Goal: Check status: Check status

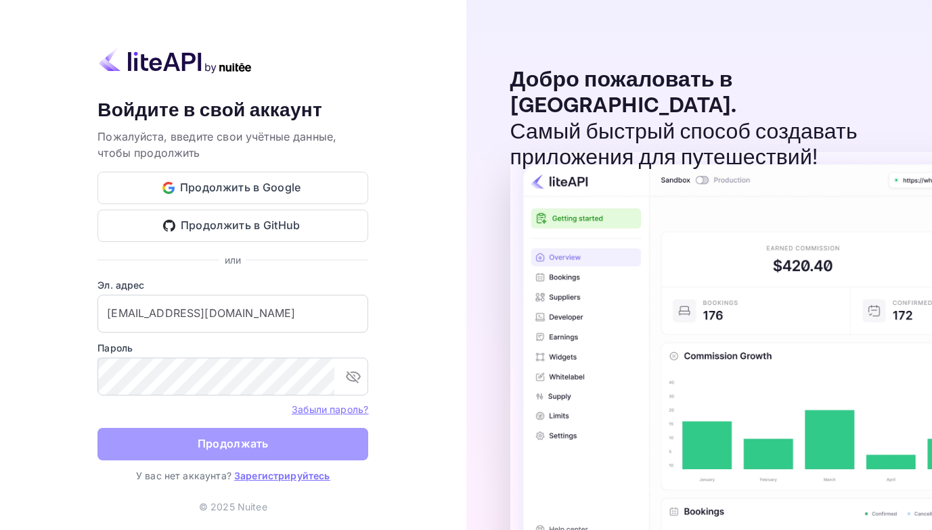
click at [185, 450] on button "Продолжать" at bounding box center [232, 444] width 271 height 32
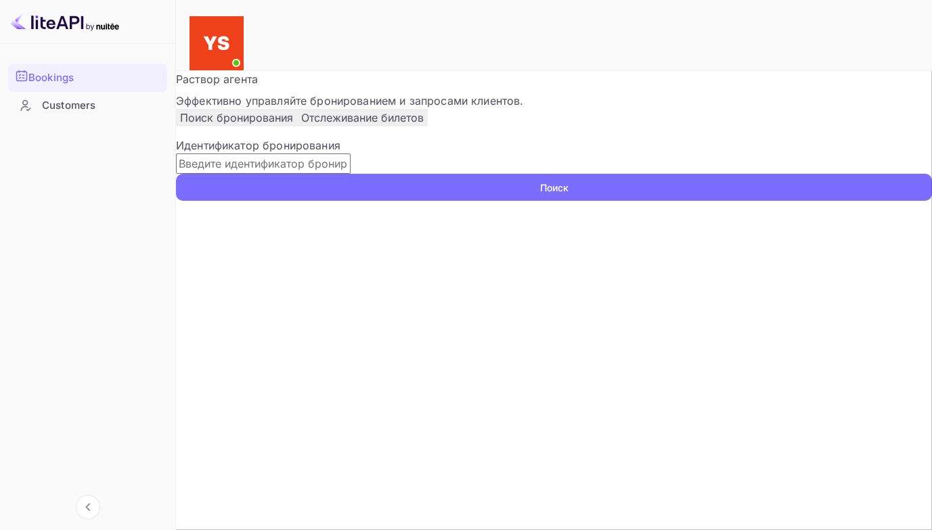
click at [230, 174] on input "text" at bounding box center [263, 164] width 175 height 20
paste input "9526944"
type input "9526944"
click at [176, 174] on button "Поиск" at bounding box center [554, 187] width 756 height 27
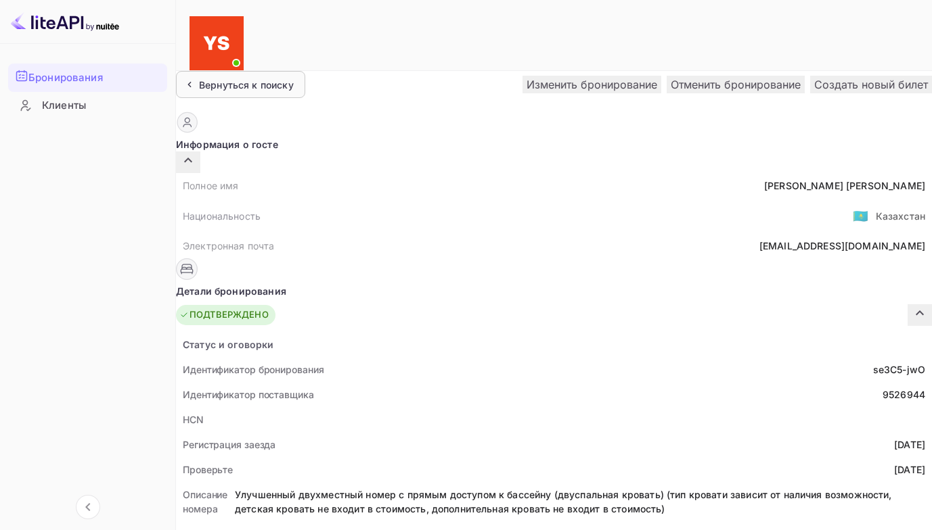
click at [257, 79] on ya-tr-span "Вернуться к поиску" at bounding box center [246, 85] width 95 height 12
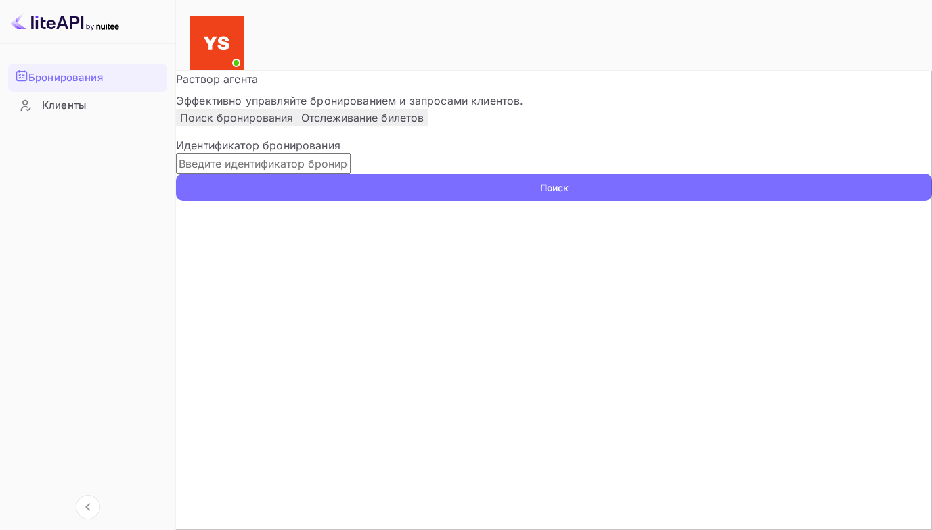
click at [228, 174] on input "text" at bounding box center [263, 164] width 175 height 20
paste input "9526730"
type input "9526730"
click at [176, 174] on button "Поиск" at bounding box center [554, 187] width 756 height 27
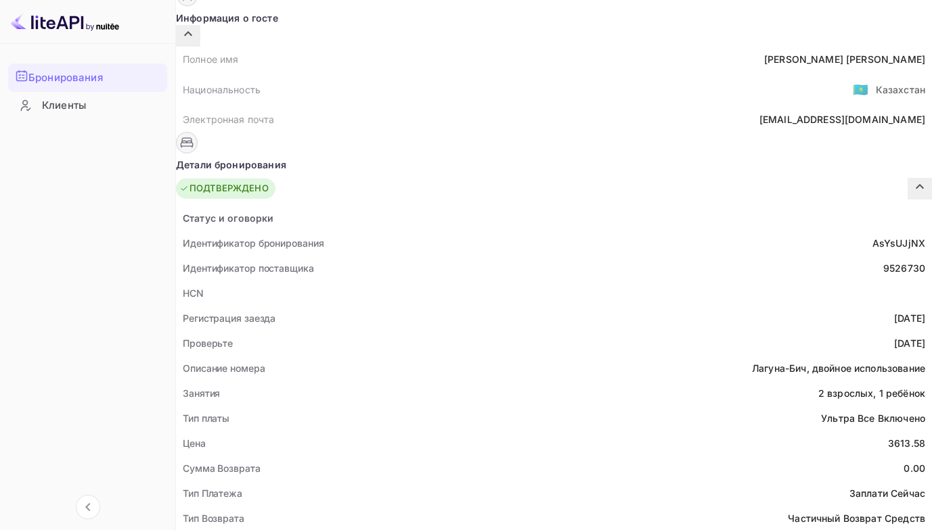
scroll to position [135, 0]
